Goal: Navigation & Orientation: Find specific page/section

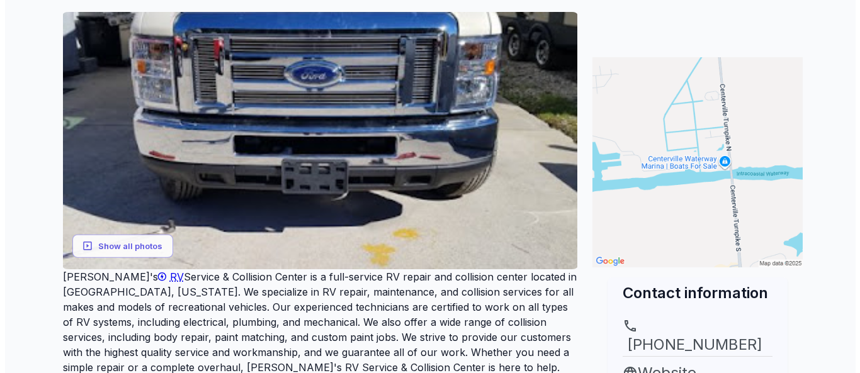
scroll to position [225, 0]
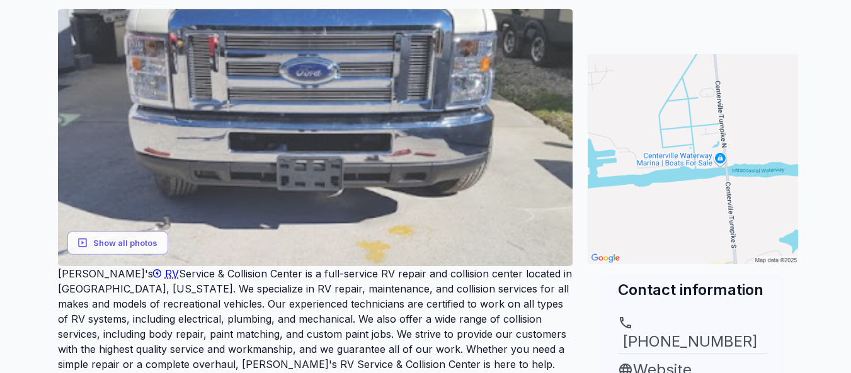
click at [353, 161] on img at bounding box center [315, 138] width 515 height 258
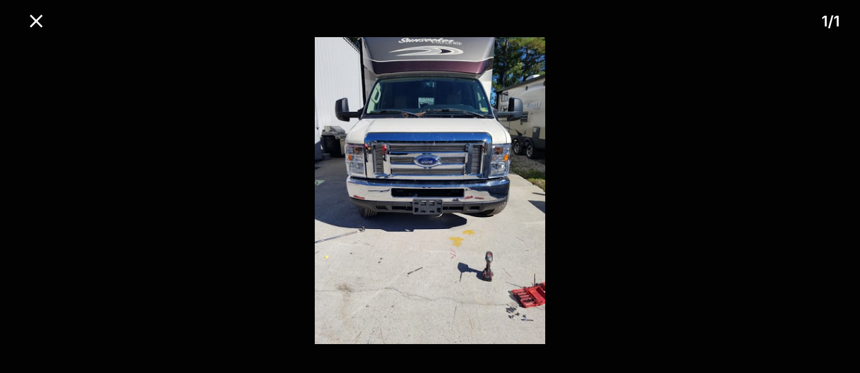
click at [151, 123] on img at bounding box center [430, 190] width 717 height 307
click at [33, 21] on icon "close" at bounding box center [36, 21] width 22 height 22
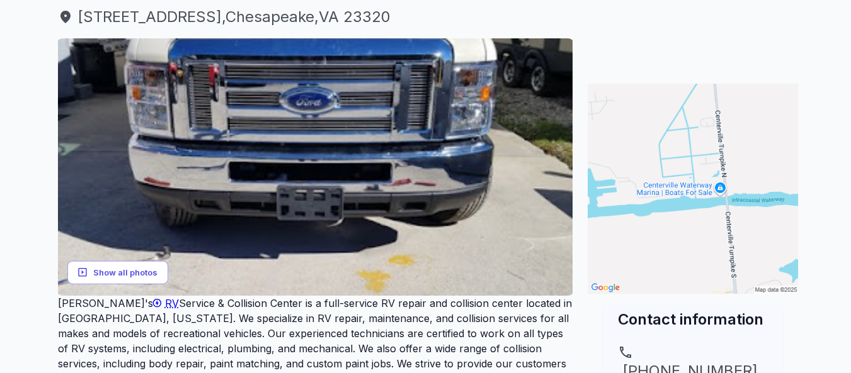
click at [137, 261] on button "Show all photos" at bounding box center [117, 272] width 101 height 23
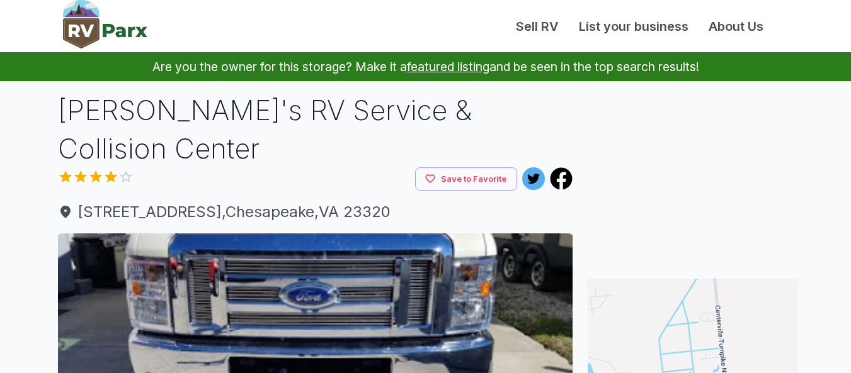
click at [106, 169] on div at bounding box center [237, 178] width 358 height 19
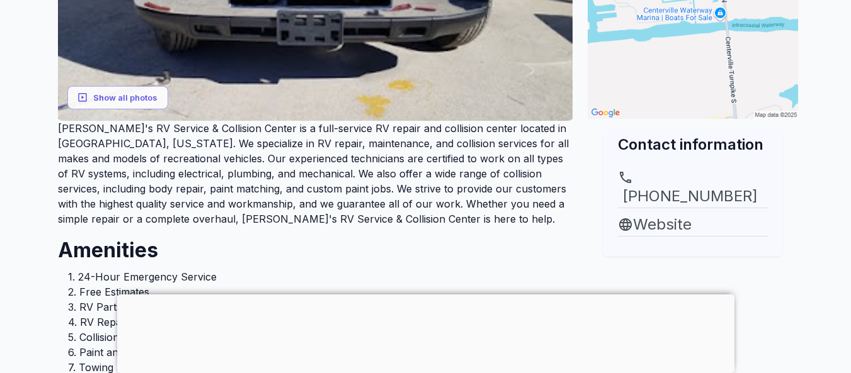
scroll to position [367, 0]
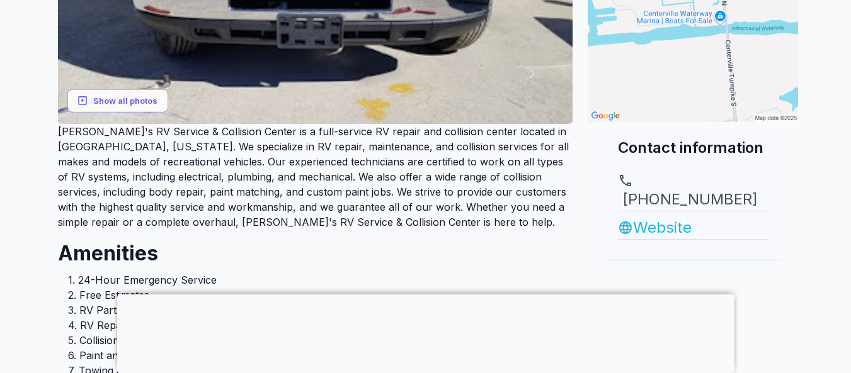
click at [661, 217] on link "Website" at bounding box center [693, 228] width 150 height 23
